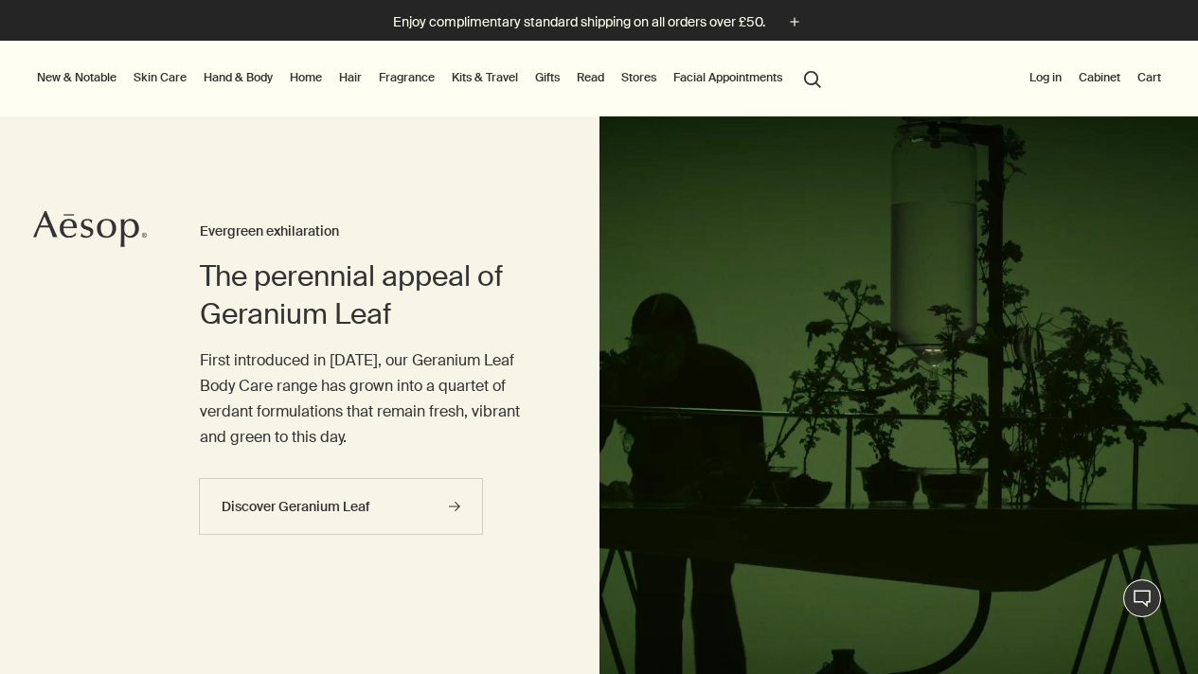
click at [215, 79] on link "Hand & Body" at bounding box center [238, 77] width 77 height 23
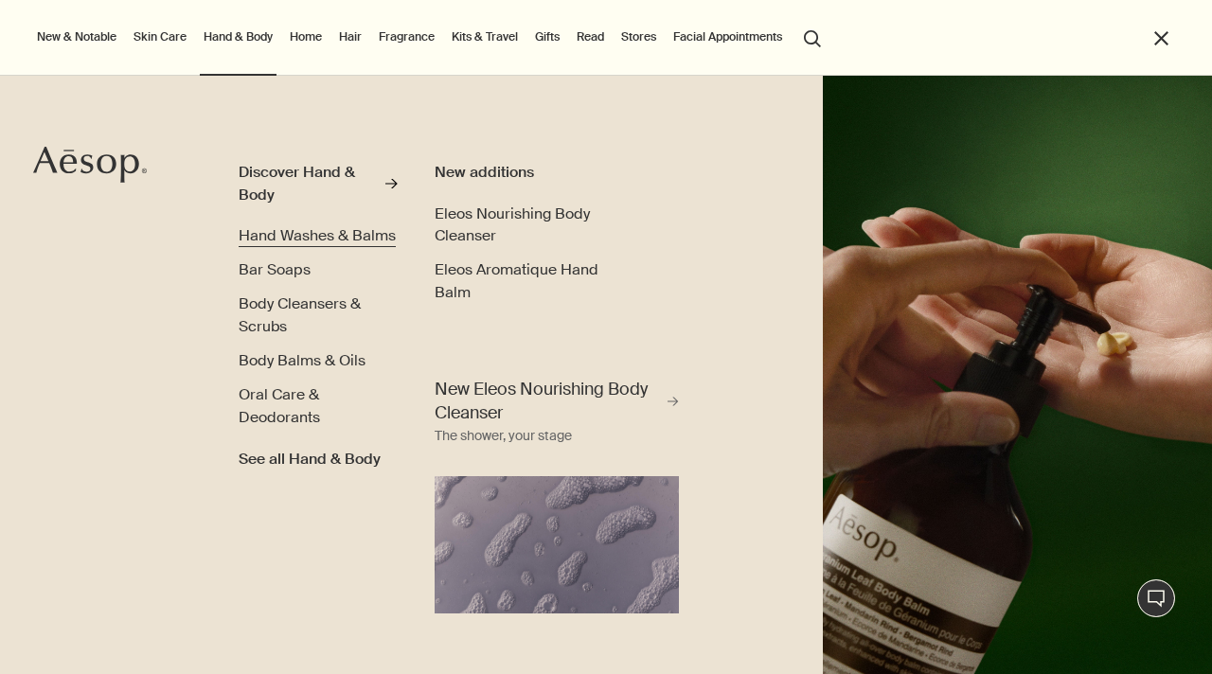
click at [258, 231] on span "Hand Washes & Balms" at bounding box center [317, 235] width 157 height 20
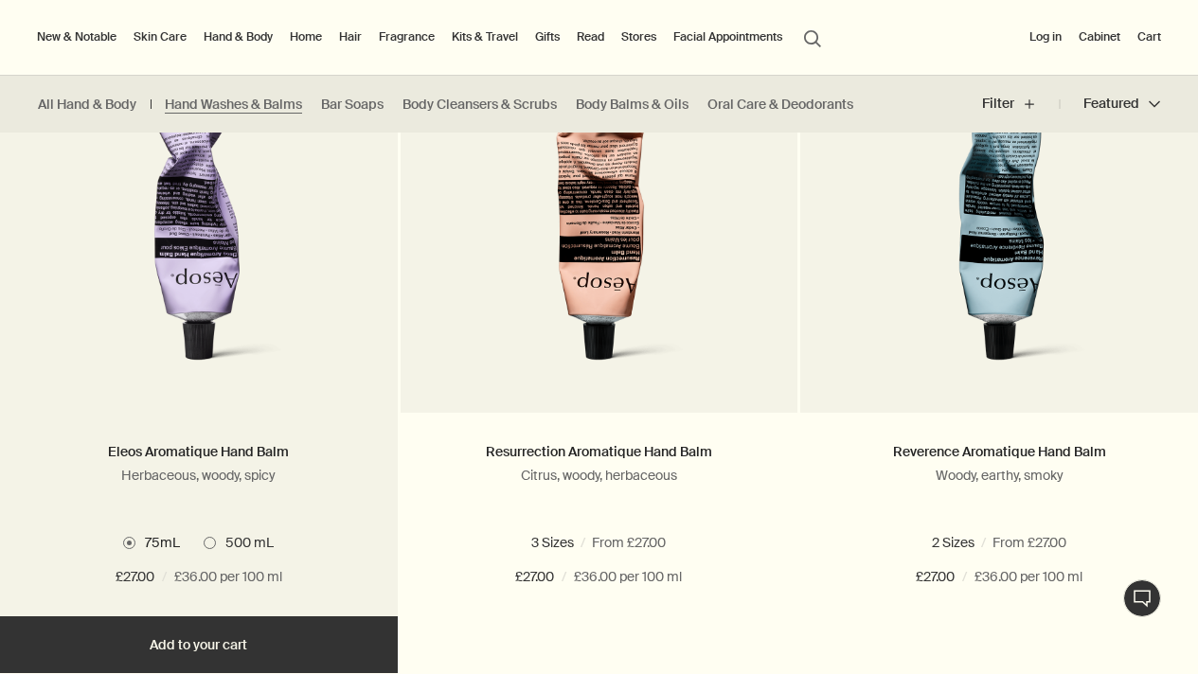
scroll to position [620, 0]
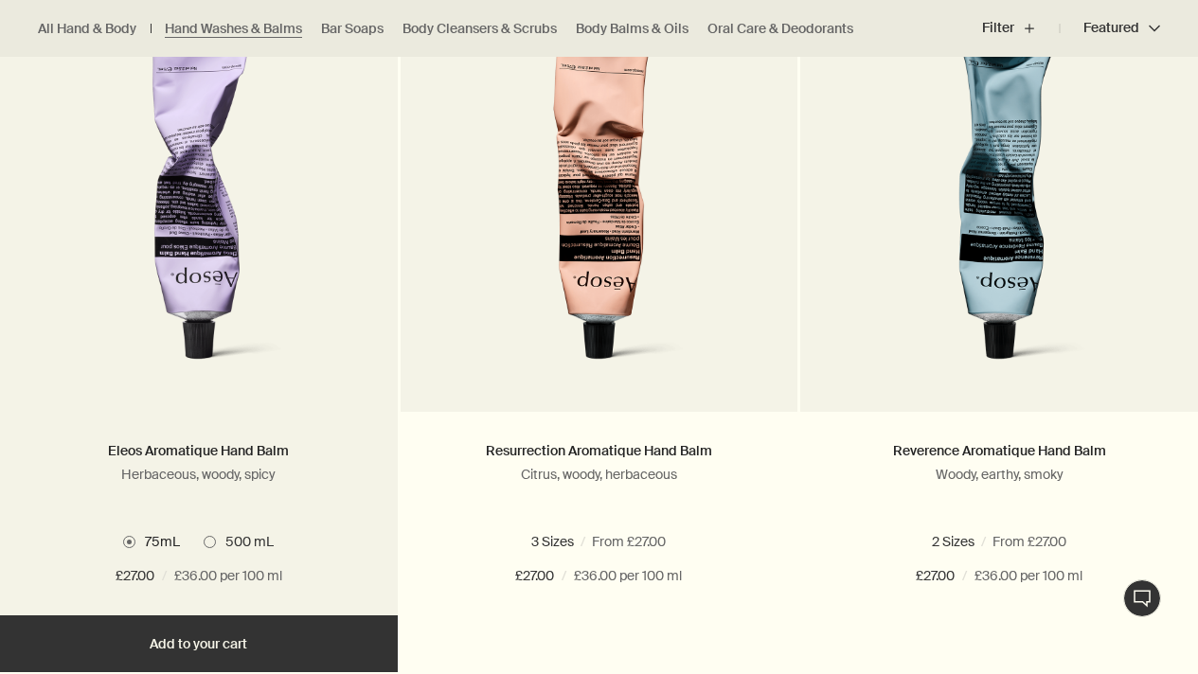
click at [210, 540] on span at bounding box center [210, 542] width 12 height 12
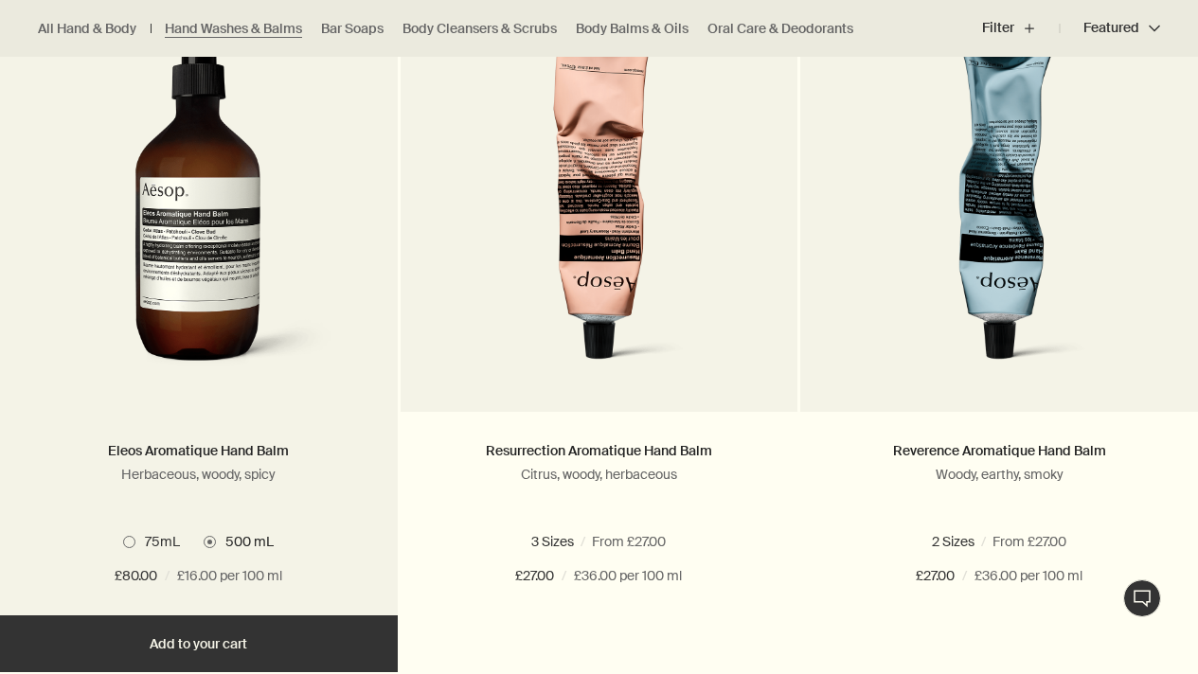
click at [142, 541] on span "75mL" at bounding box center [157, 541] width 45 height 17
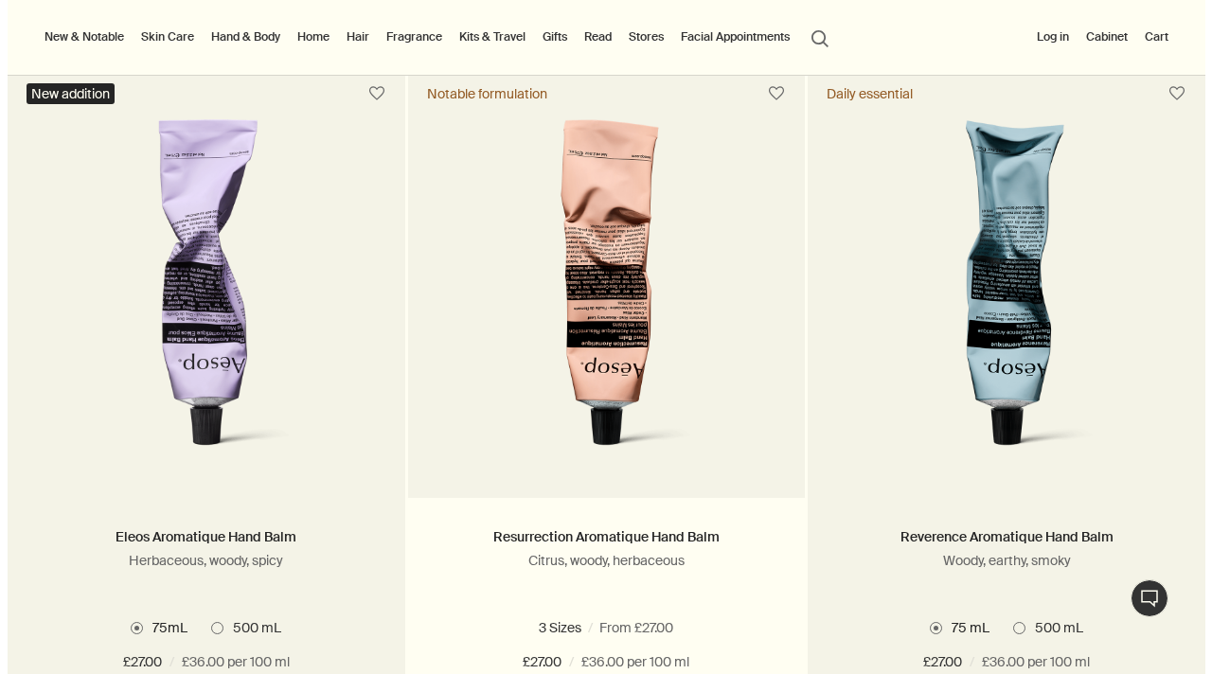
scroll to position [500, 0]
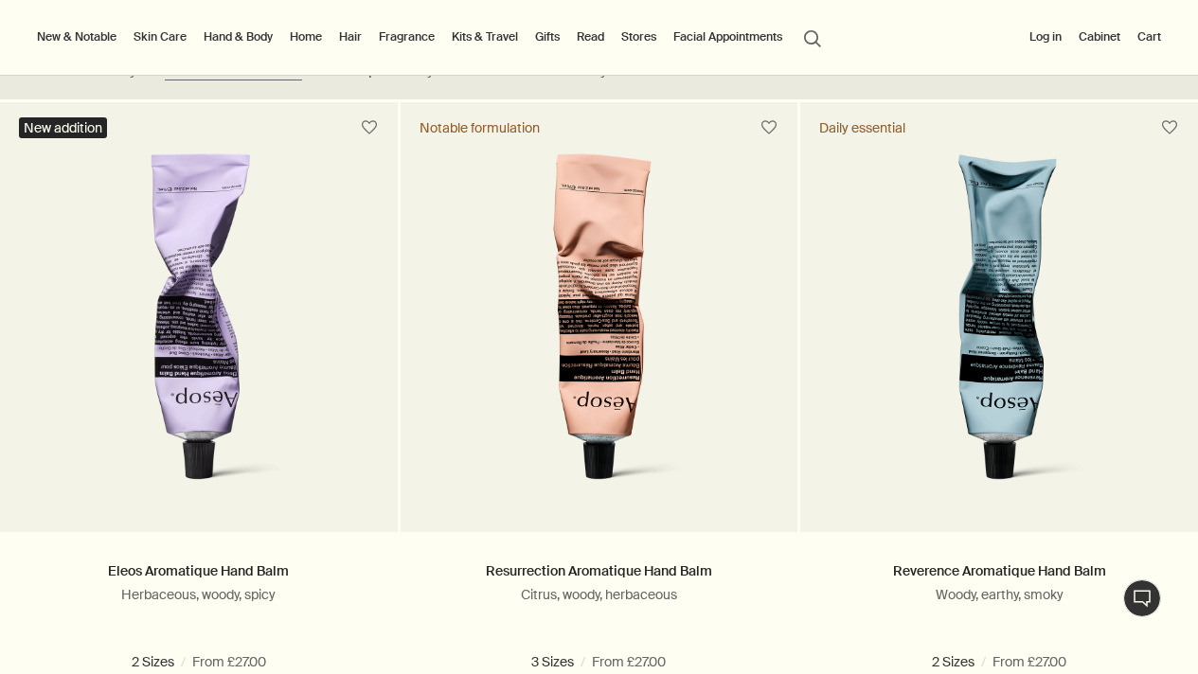
click at [472, 36] on link "Kits & Travel" at bounding box center [485, 37] width 74 height 23
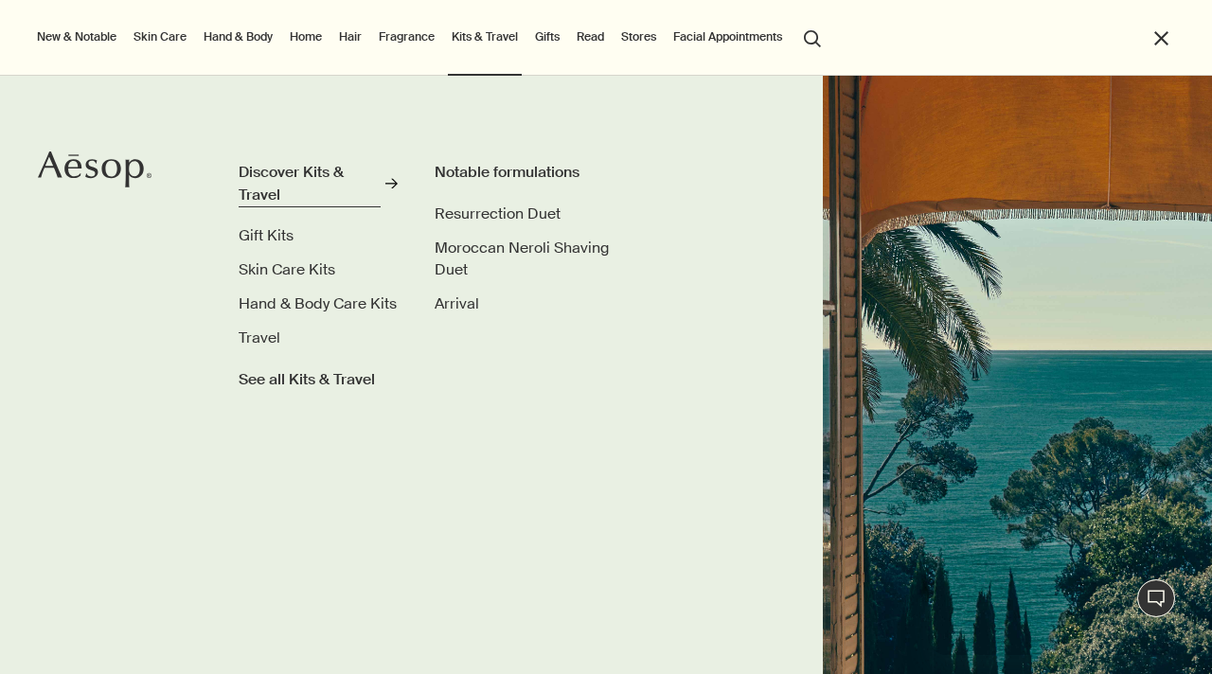
scroll to position [0, 0]
click at [295, 175] on div "Discover Kits & Travel" at bounding box center [310, 183] width 142 height 45
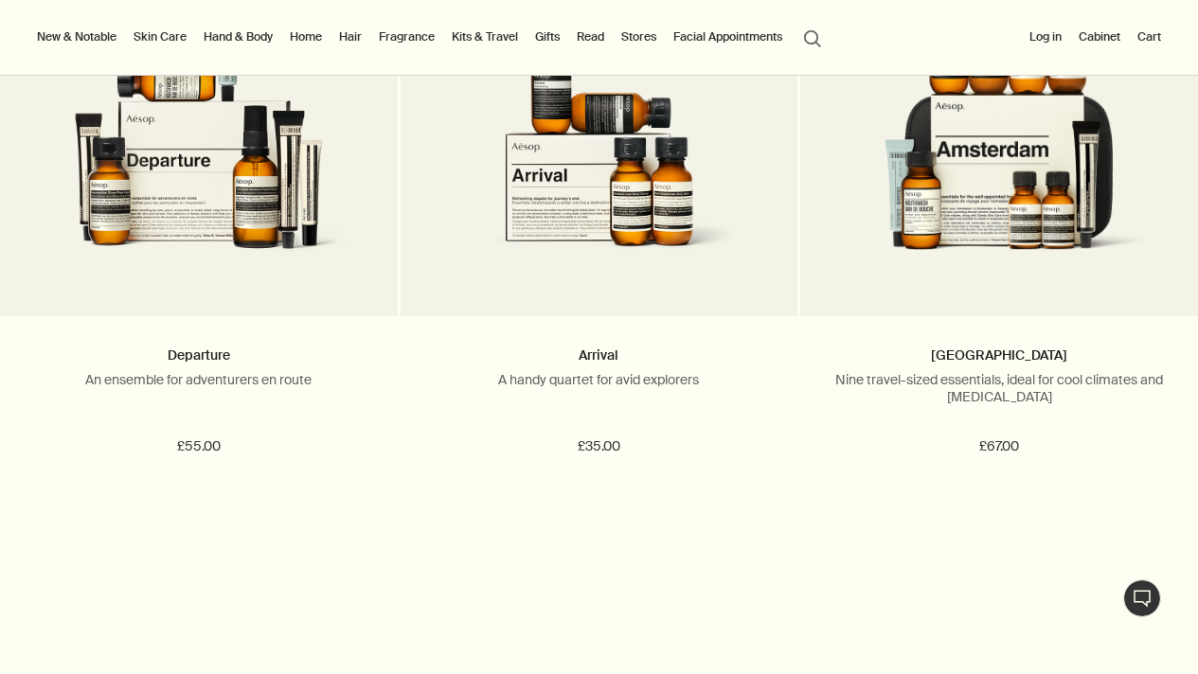
scroll to position [2629, 0]
